Goal: Learn about a topic

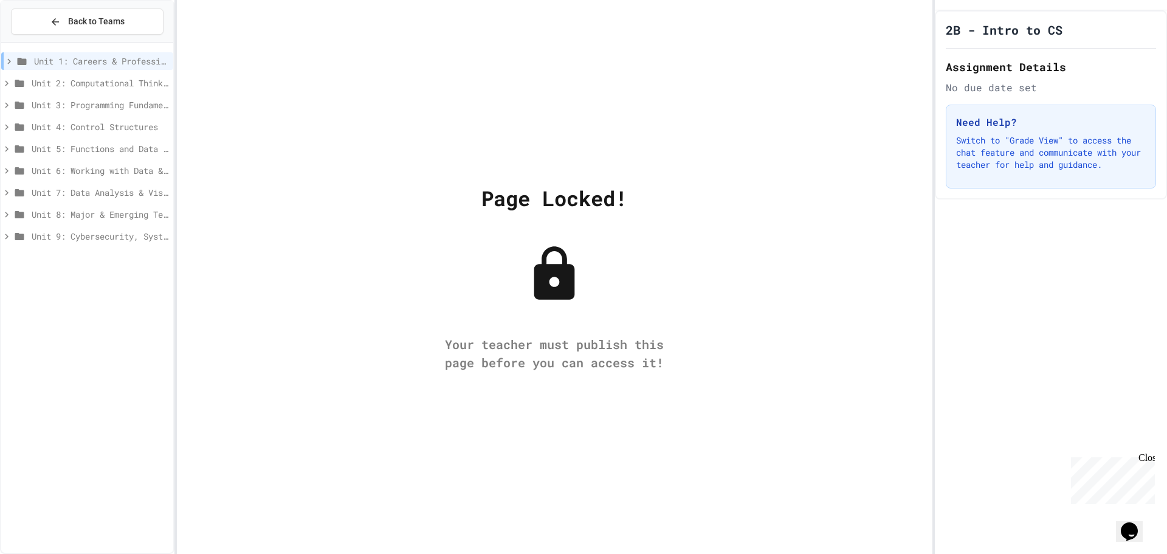
click at [126, 62] on span "Unit 1: Careers & Professionalism" at bounding box center [101, 61] width 134 height 13
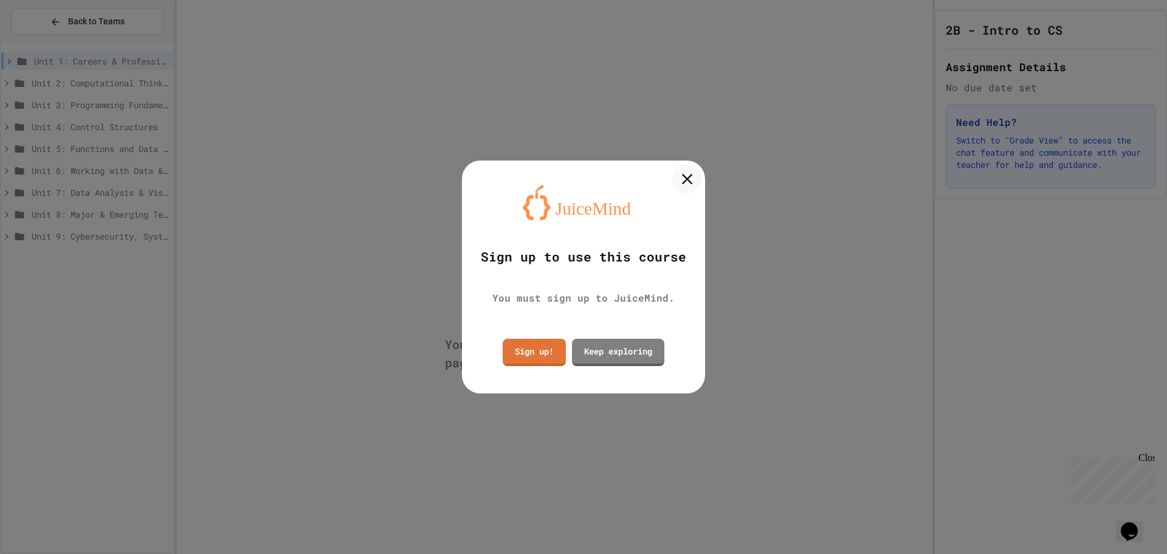
click at [680, 176] on icon at bounding box center [687, 179] width 18 height 18
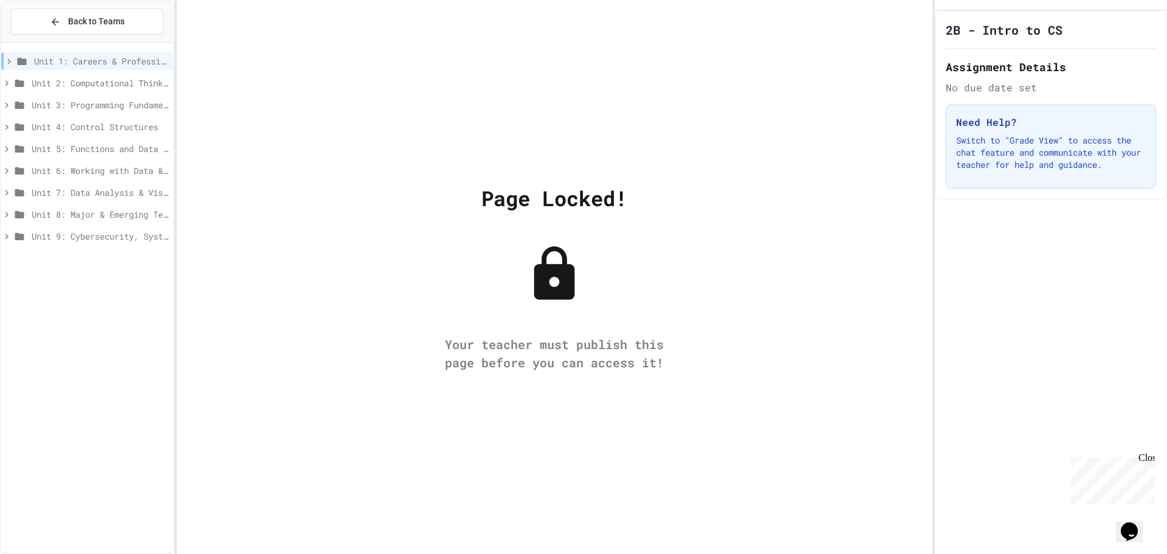
click at [98, 87] on span "Unit 2: Computational Thinking & Problem-Solving" at bounding box center [100, 83] width 137 height 13
click at [102, 55] on span "Unit 1: Careers & Professionalism" at bounding box center [101, 61] width 134 height 13
